Goal: Find specific page/section: Find specific page/section

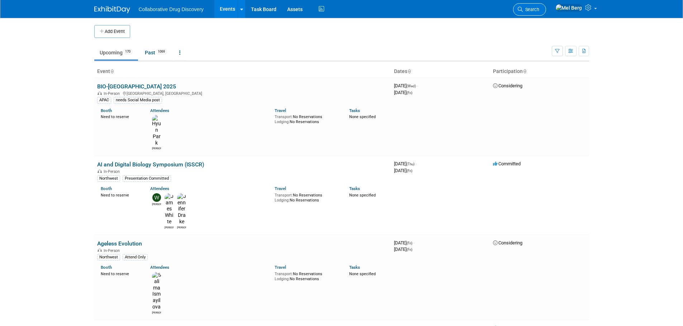
click at [539, 8] on span "Search" at bounding box center [530, 9] width 16 height 5
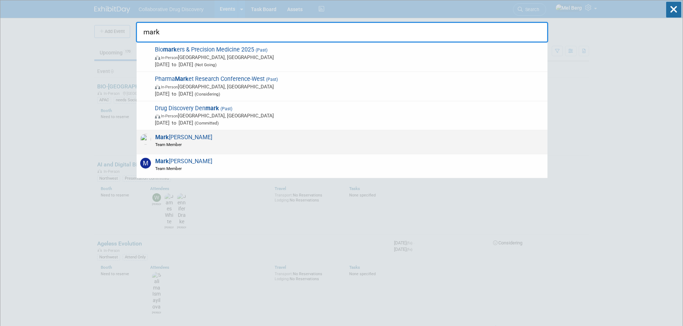
type input "mark"
click at [183, 142] on span "Team Member" at bounding box center [183, 145] width 57 height 6
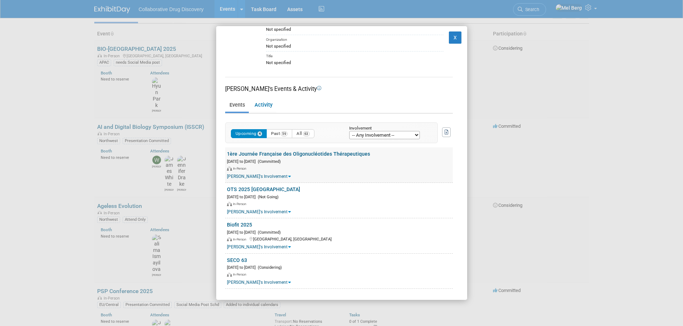
scroll to position [72, 0]
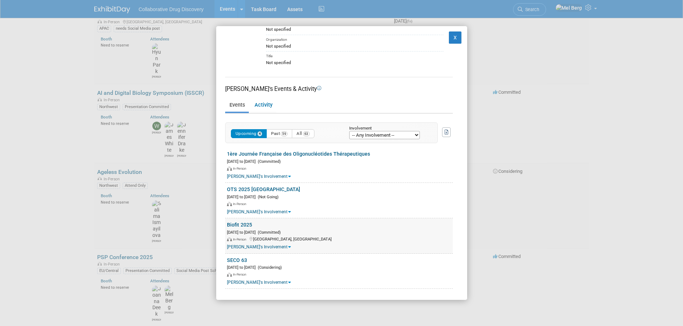
click at [243, 225] on link "Biofit 2025" at bounding box center [239, 225] width 25 height 6
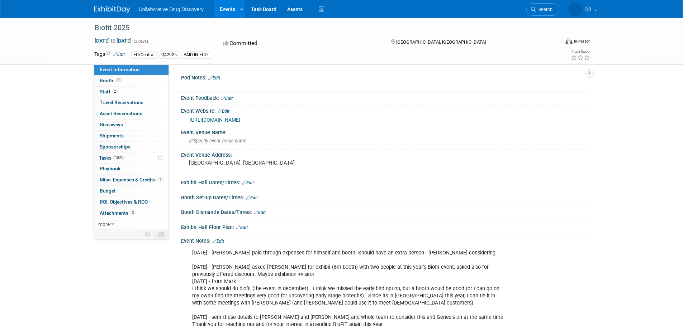
click at [239, 119] on link "https://www.biofit-event.com/" at bounding box center [215, 120] width 51 height 6
click at [107, 95] on link "2 Staff 2" at bounding box center [131, 92] width 75 height 11
